Goal: Navigation & Orientation: Understand site structure

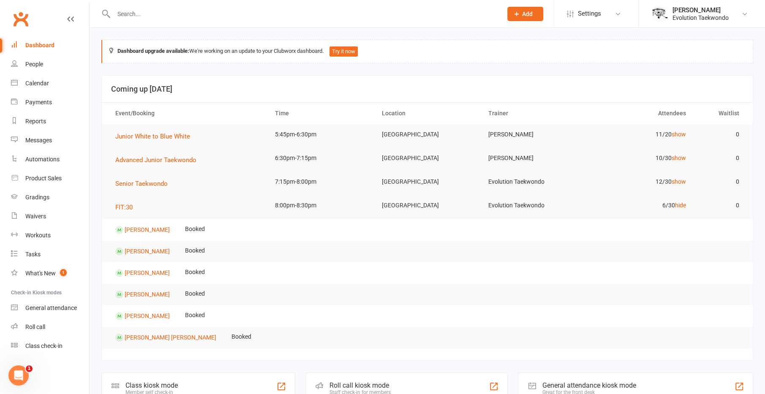
click at [682, 205] on link "hide" at bounding box center [680, 205] width 11 height 7
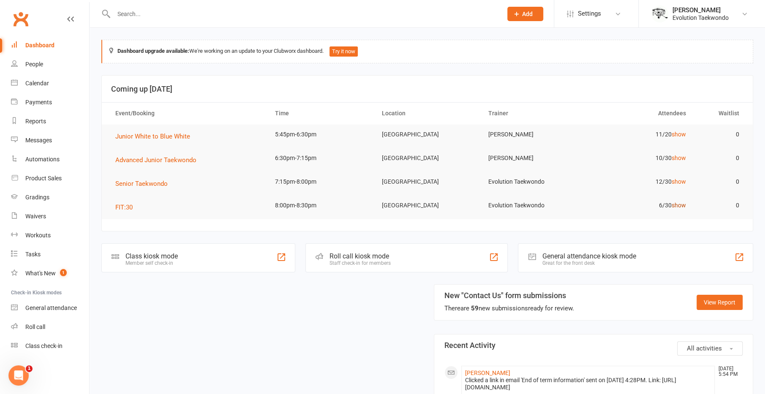
click at [678, 204] on link "show" at bounding box center [679, 205] width 14 height 7
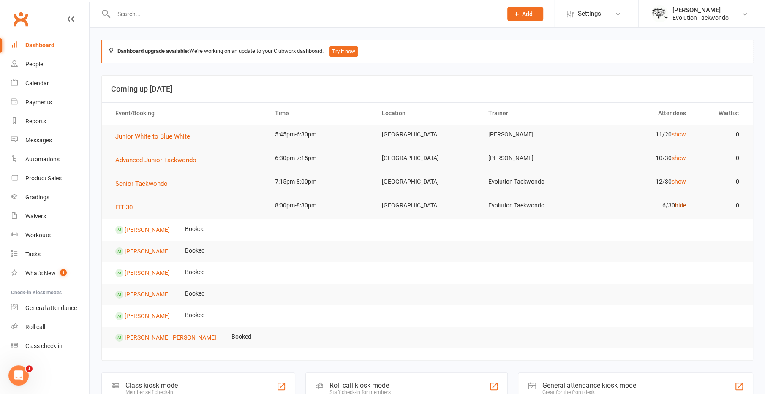
click at [678, 204] on link "hide" at bounding box center [680, 205] width 11 height 7
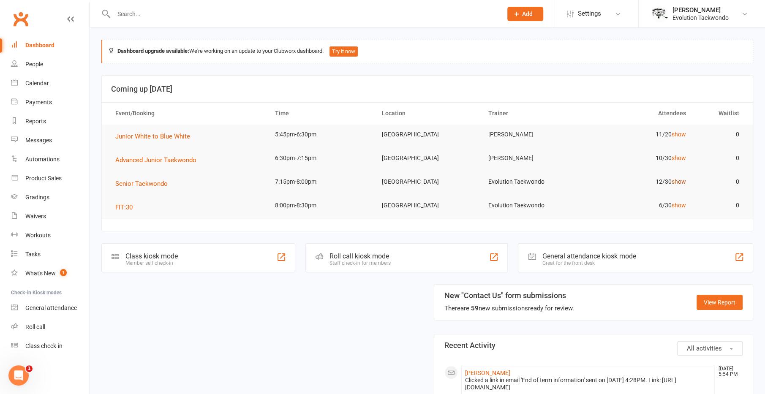
click at [682, 181] on link "show" at bounding box center [679, 181] width 14 height 7
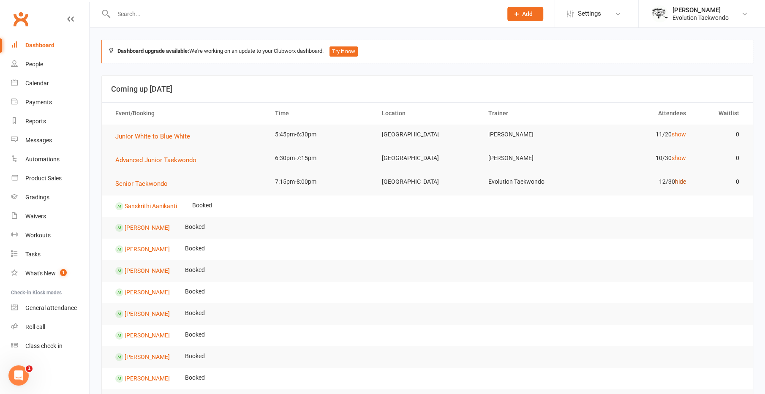
click at [682, 181] on link "hide" at bounding box center [680, 181] width 11 height 7
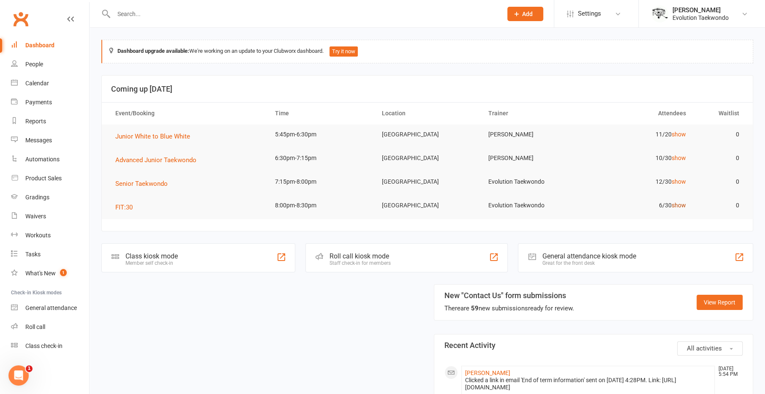
click at [684, 206] on link "show" at bounding box center [679, 205] width 14 height 7
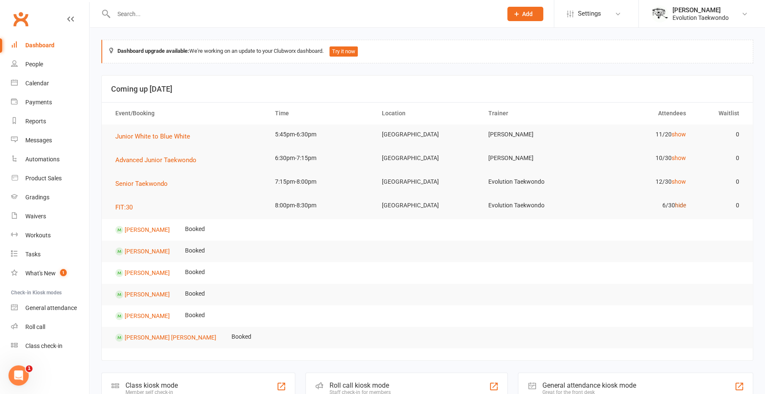
click at [684, 206] on link "hide" at bounding box center [680, 205] width 11 height 7
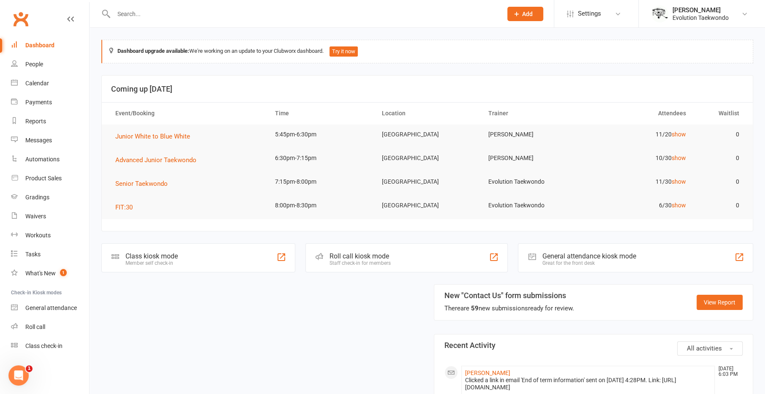
click at [263, 17] on input "text" at bounding box center [303, 14] width 385 height 12
